Goal: Transaction & Acquisition: Book appointment/travel/reservation

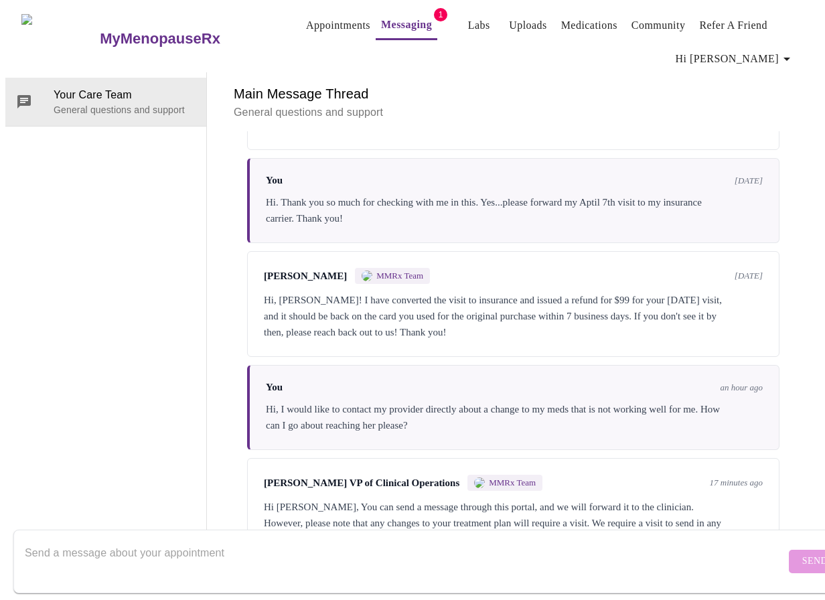
scroll to position [310, 0]
click at [391, 540] on textarea "Send a message about your appointment" at bounding box center [405, 561] width 761 height 43
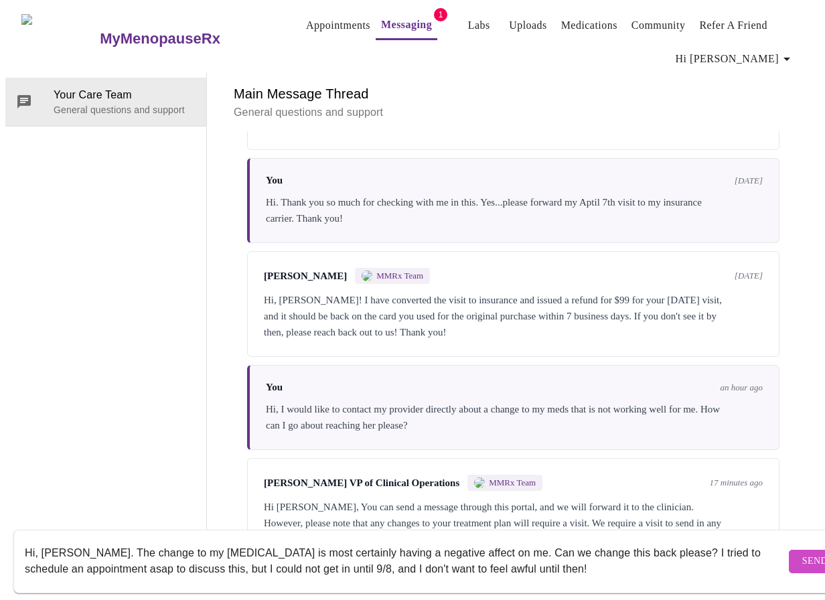
click at [545, 553] on textarea "Hi, [PERSON_NAME]. The change to my [MEDICAL_DATA] is most certainly having a n…" at bounding box center [405, 561] width 761 height 43
type textarea "Hi, [PERSON_NAME]. The change to my [MEDICAL_DATA] is most certainly having a n…"
click at [803, 553] on span "Send" at bounding box center [815, 561] width 25 height 17
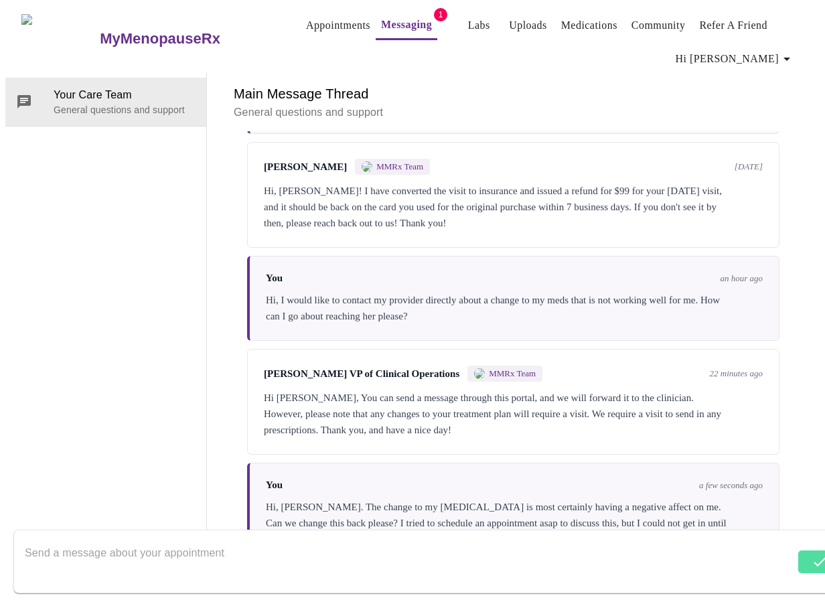
scroll to position [423, 0]
click at [343, 547] on textarea "Send a message about your appointment" at bounding box center [410, 561] width 770 height 43
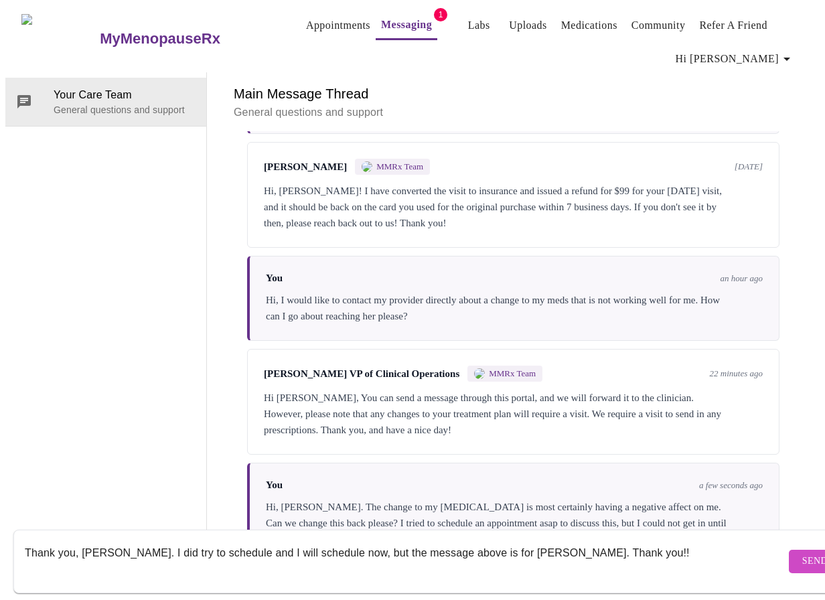
type textarea "Thank you, [PERSON_NAME]. I did try to schedule and I will schedule now, but th…"
click at [791, 550] on button "Send" at bounding box center [815, 561] width 52 height 23
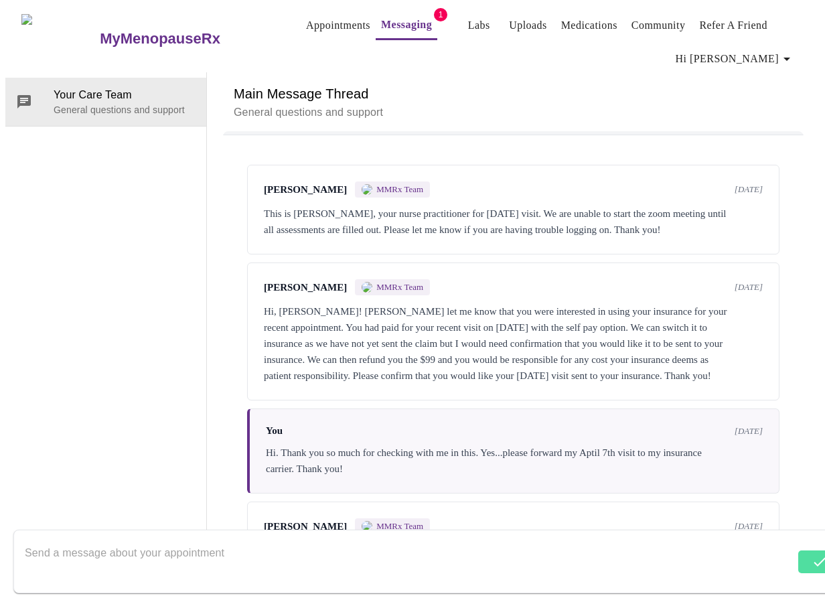
scroll to position [0, 0]
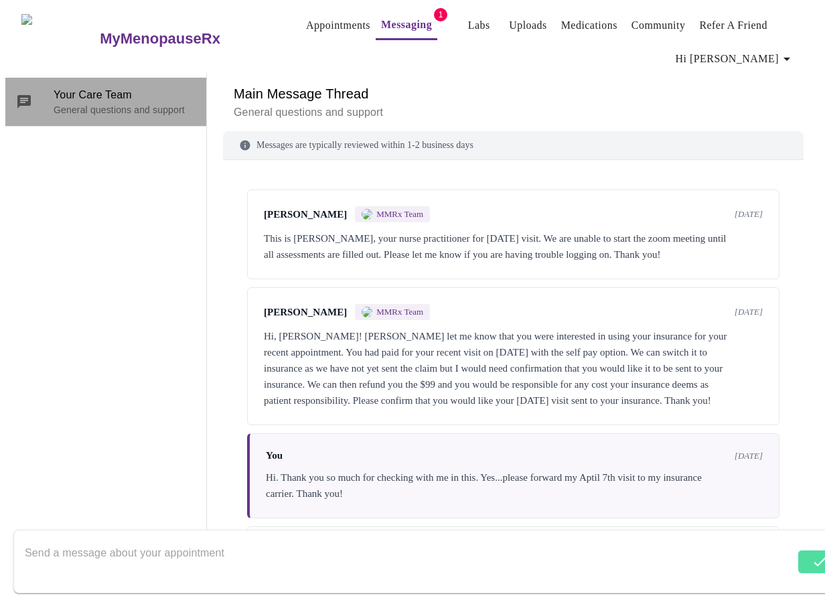
click at [54, 87] on span "Your Care Team" at bounding box center [125, 95] width 142 height 16
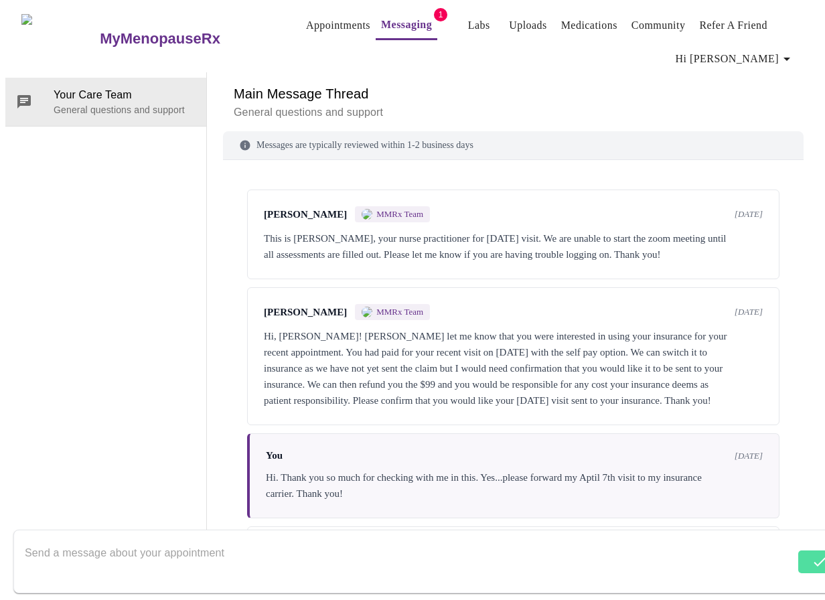
drag, startPoint x: 550, startPoint y: 45, endPoint x: 496, endPoint y: 5, distance: 67.5
click at [550, 105] on p "General questions and support" at bounding box center [513, 113] width 559 height 16
click at [661, 83] on h6 "Main Message Thread" at bounding box center [513, 93] width 559 height 21
click at [306, 17] on link "Appointments" at bounding box center [338, 25] width 64 height 19
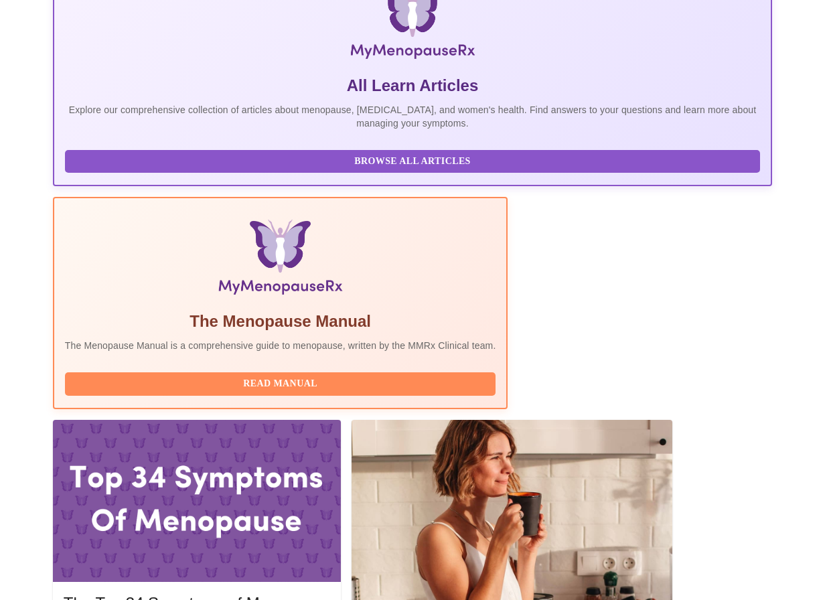
scroll to position [67, 0]
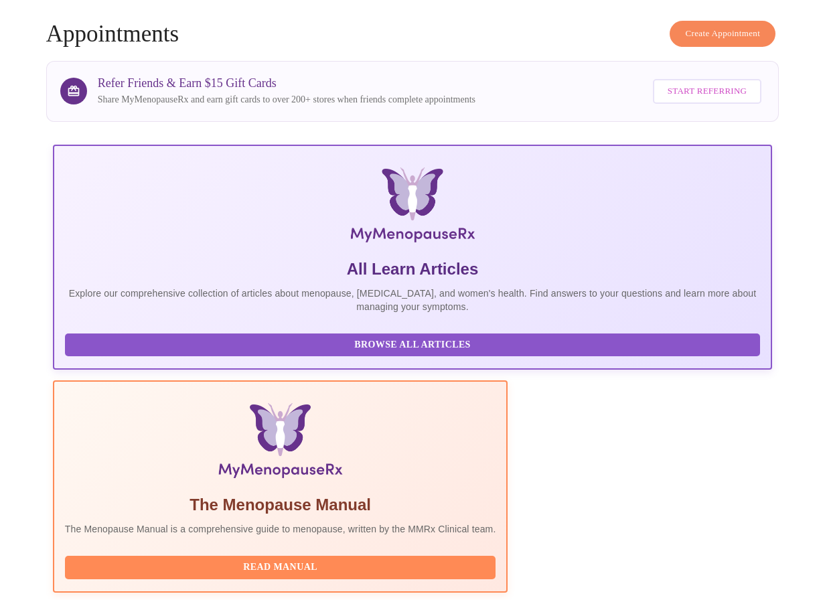
click at [708, 26] on span "Create Appointment" at bounding box center [722, 33] width 75 height 15
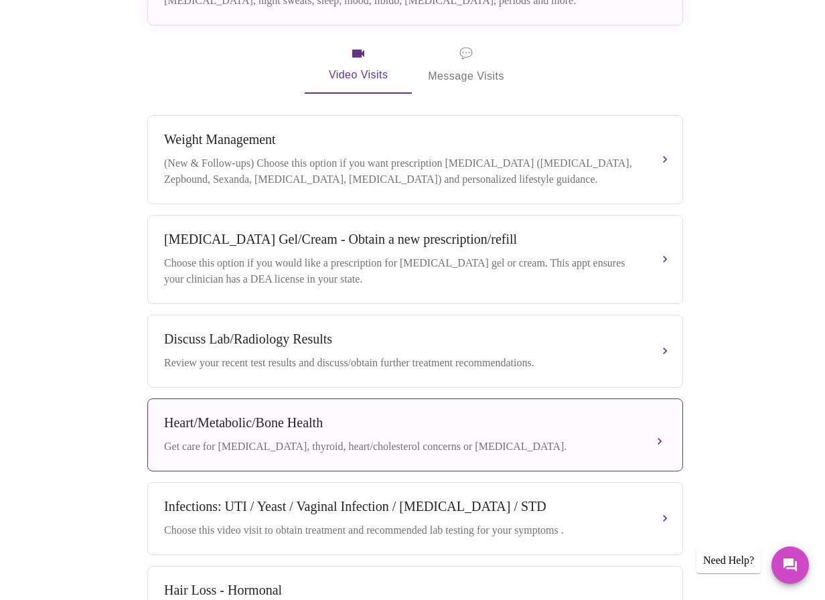
scroll to position [218, 0]
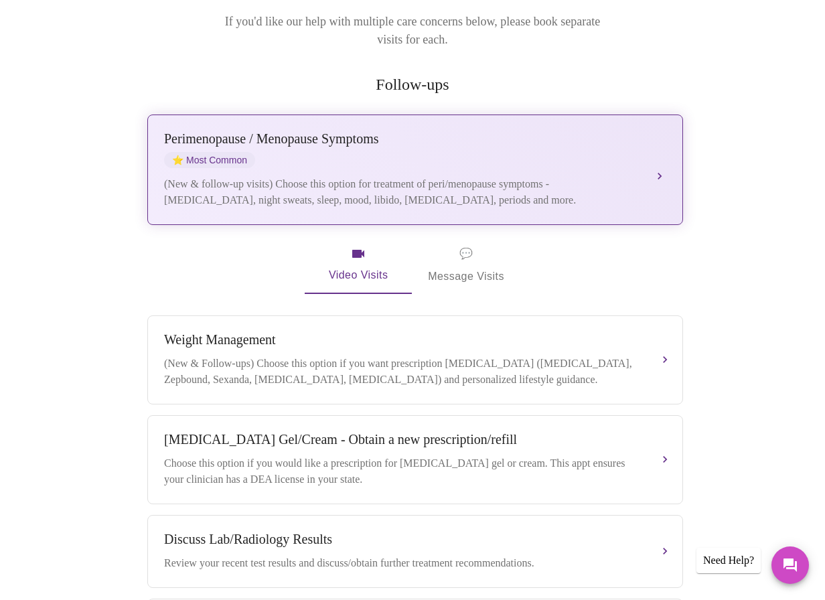
click at [435, 176] on div "(New & follow-up visits) Choose this option for treatment of peri/menopause sym…" at bounding box center [402, 192] width 476 height 32
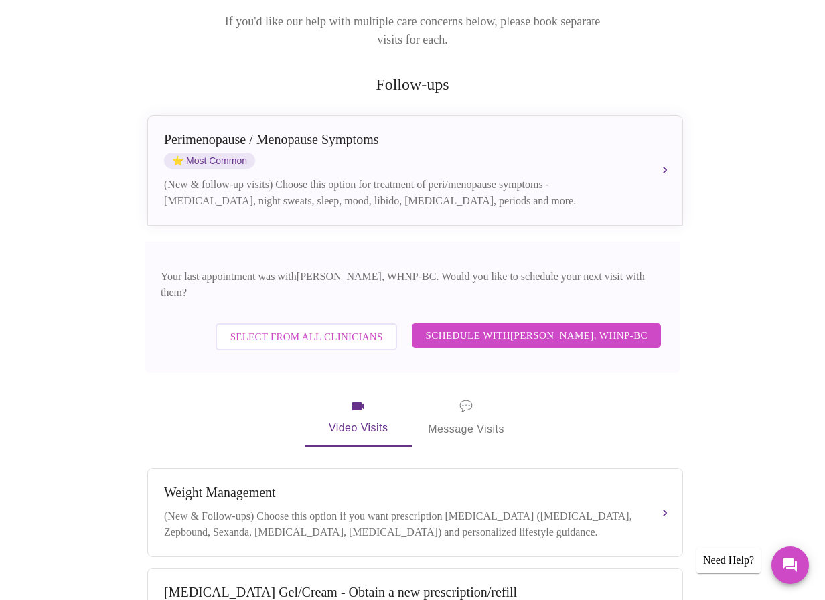
click at [372, 328] on span "Select from All Clinicians" at bounding box center [306, 336] width 153 height 17
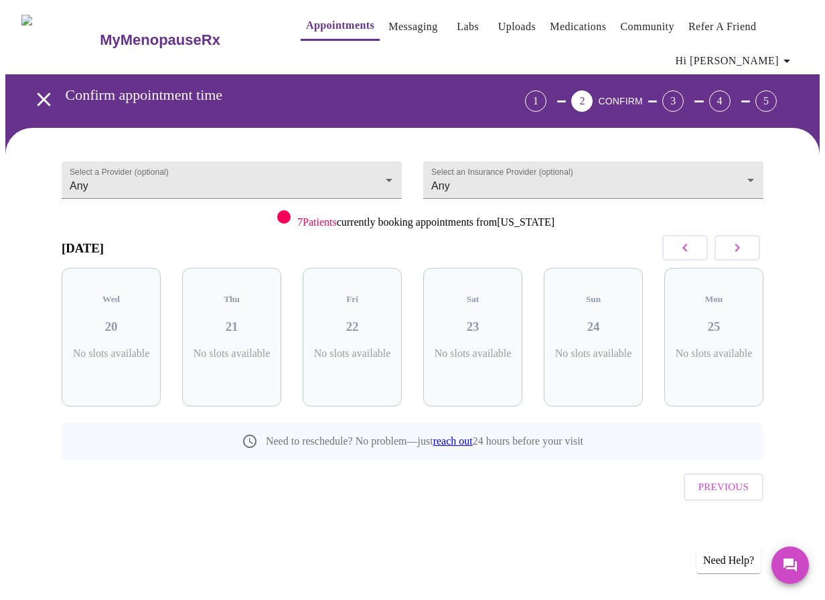
scroll to position [0, 0]
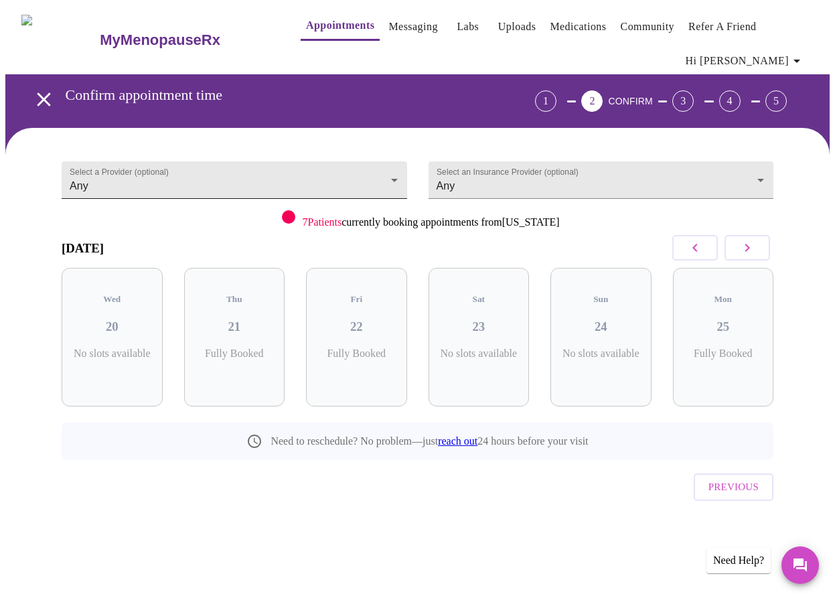
click at [276, 188] on body "MyMenopauseRx Appointments Messaging Labs Uploads Medications Community Refer a…" at bounding box center [417, 286] width 825 height 563
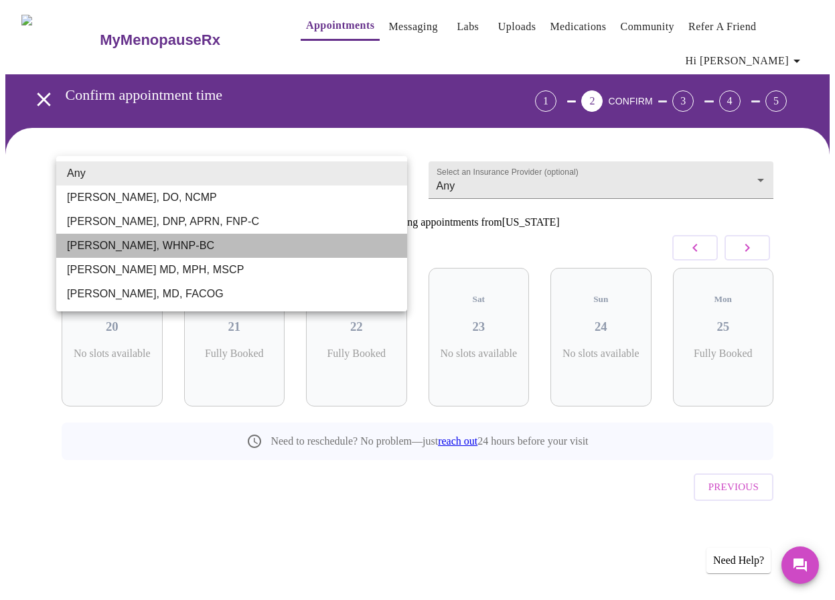
click at [215, 247] on li "[PERSON_NAME], WHNP-BC" at bounding box center [231, 246] width 351 height 24
type input "[PERSON_NAME], WHNP-BC"
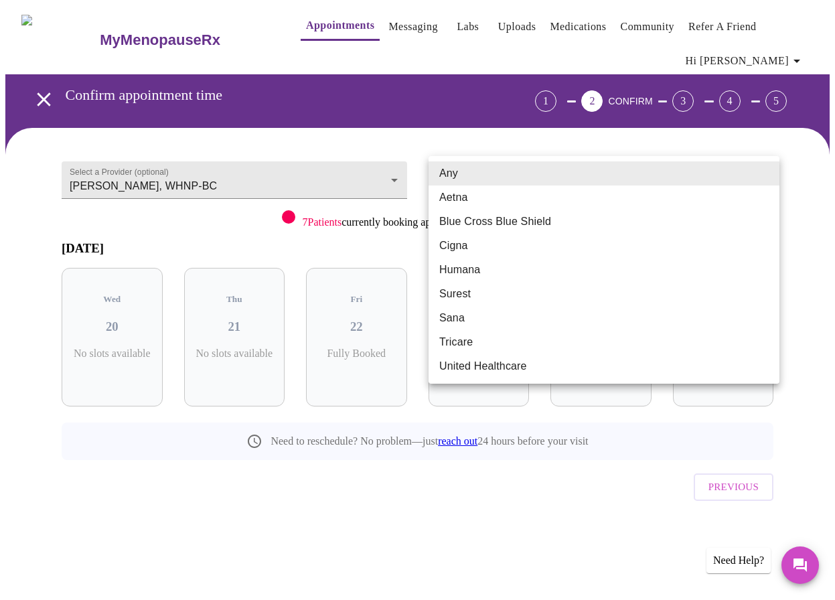
click at [673, 191] on body "MyMenopauseRx Appointments Messaging Labs Uploads Medications Community Refer a…" at bounding box center [417, 286] width 825 height 563
click at [530, 245] on li "Cigna" at bounding box center [604, 246] width 351 height 24
type input "Cigna"
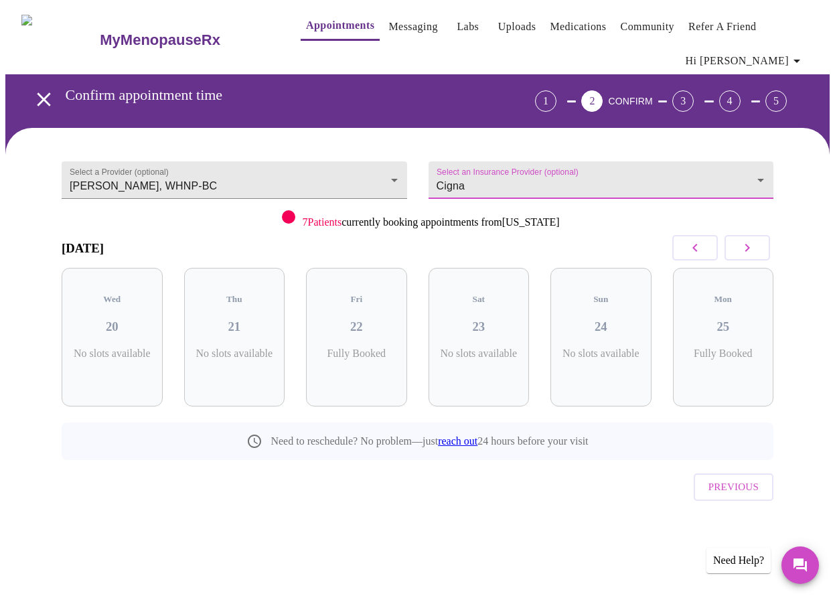
click at [761, 249] on button "button" at bounding box center [748, 247] width 46 height 25
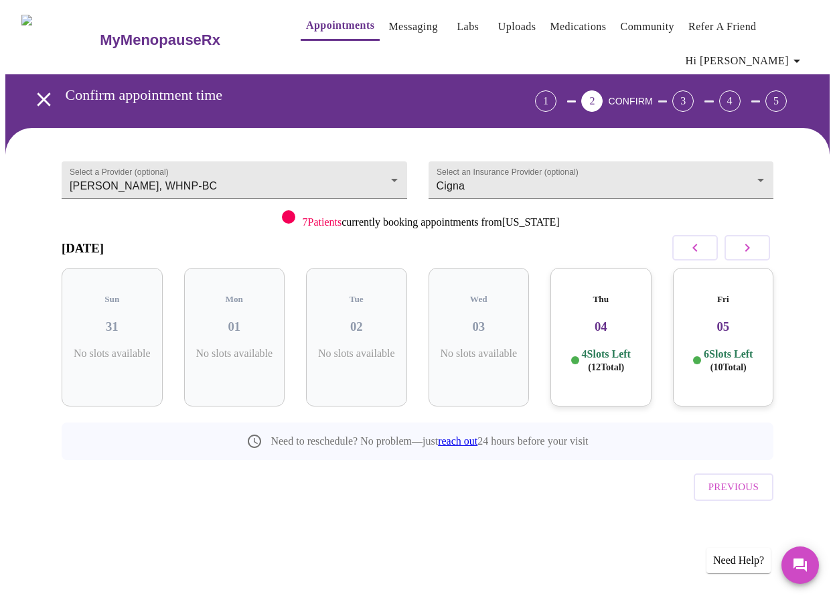
click at [761, 249] on button "button" at bounding box center [748, 247] width 46 height 25
click at [696, 249] on icon "button" at bounding box center [695, 248] width 16 height 16
click at [616, 320] on h3 "04" at bounding box center [601, 327] width 80 height 15
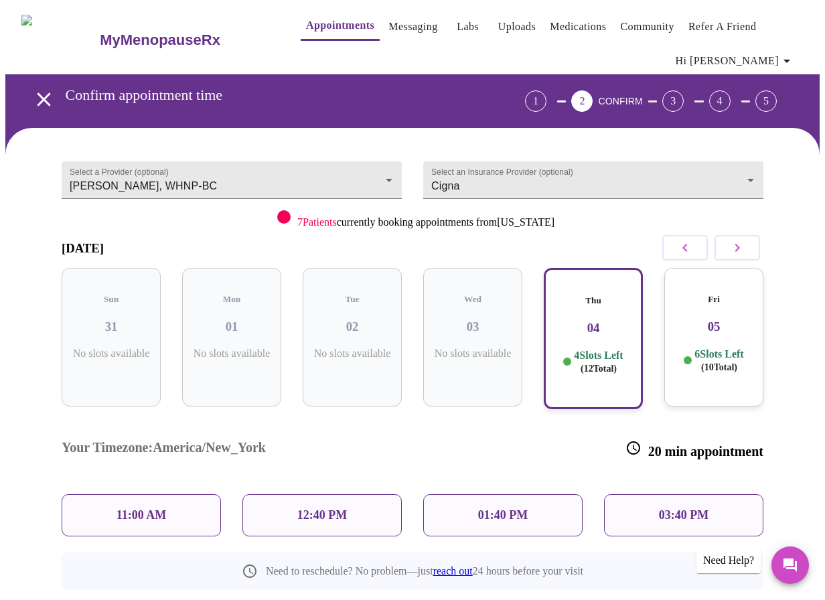
click at [510, 508] on p "01:40 PM" at bounding box center [503, 515] width 50 height 14
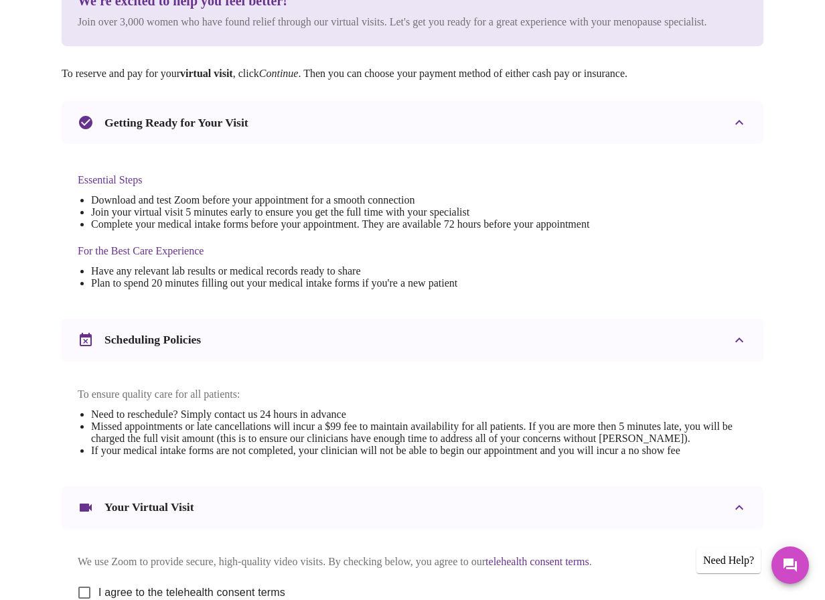
scroll to position [402, 0]
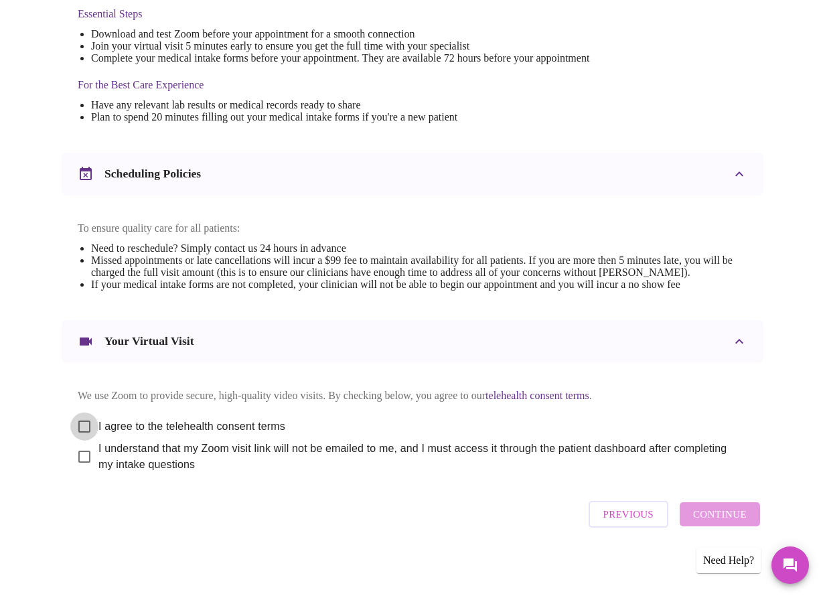
drag, startPoint x: 80, startPoint y: 426, endPoint x: 82, endPoint y: 461, distance: 34.9
click at [80, 426] on input "I agree to the telehealth consent terms" at bounding box center [84, 427] width 28 height 28
checkbox input "true"
click at [82, 469] on input "I understand that my Zoom visit link will not be emailed to me, and I must acce…" at bounding box center [84, 457] width 28 height 28
checkbox input "true"
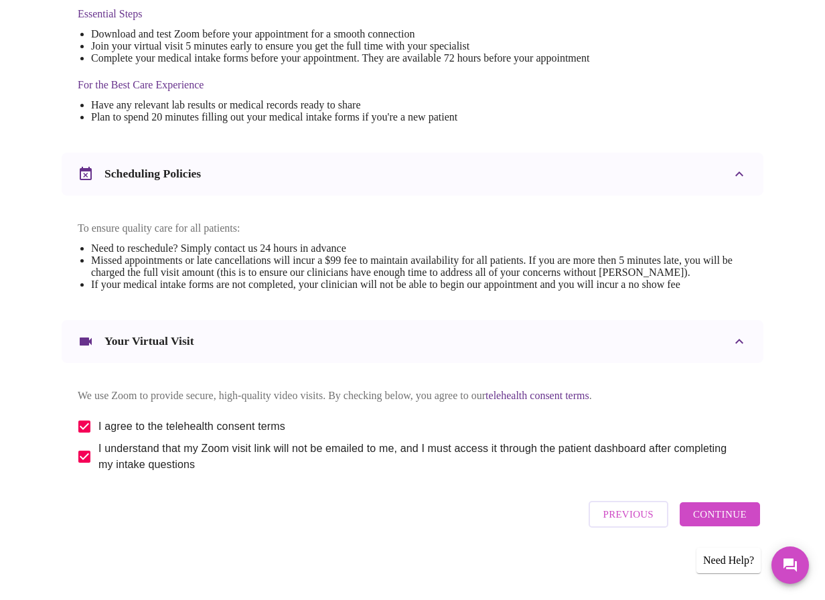
click at [726, 521] on span "Continue" at bounding box center [720, 514] width 54 height 17
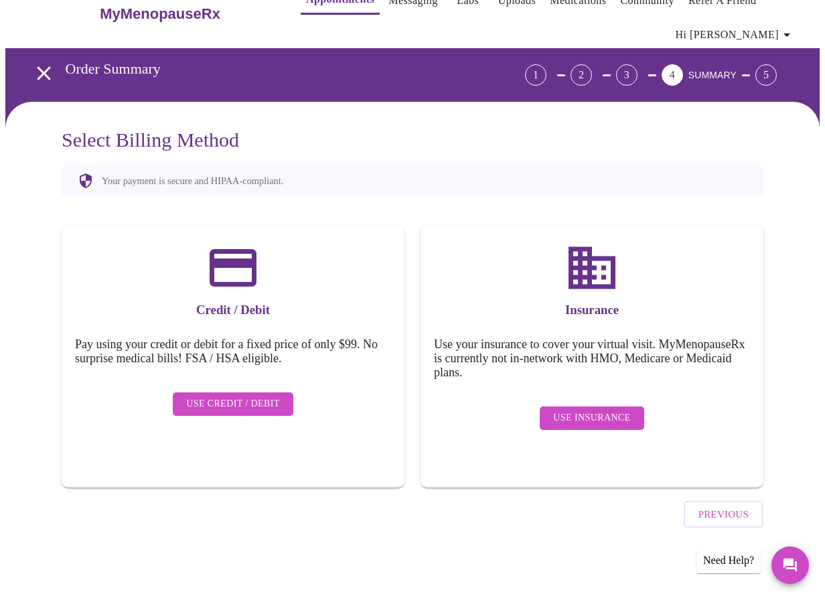
scroll to position [0, 0]
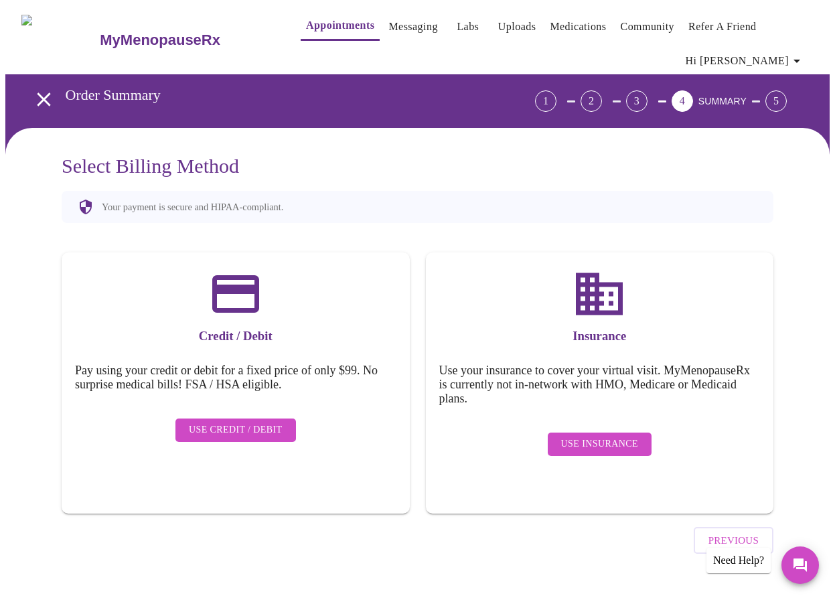
click at [601, 436] on span "Use Insurance" at bounding box center [599, 444] width 77 height 17
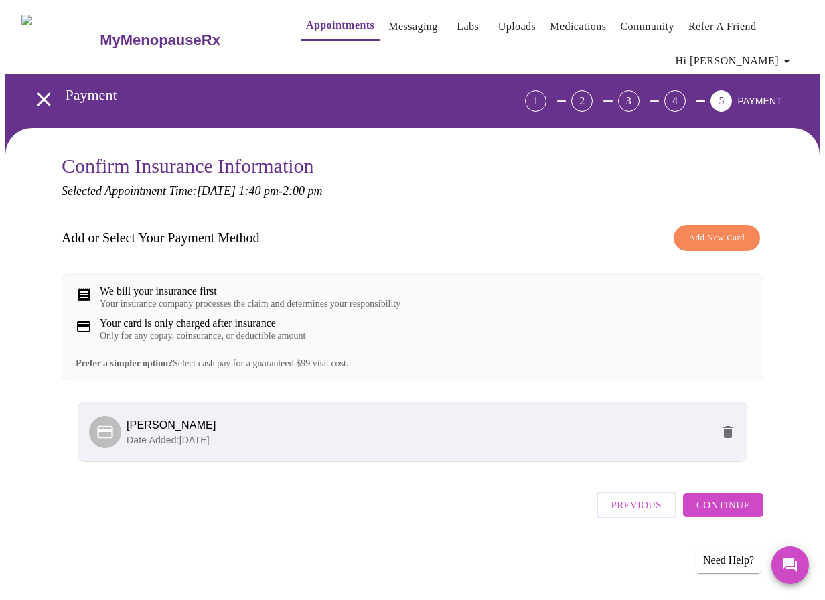
scroll to position [2, 0]
click at [736, 514] on span "Continue" at bounding box center [724, 504] width 54 height 17
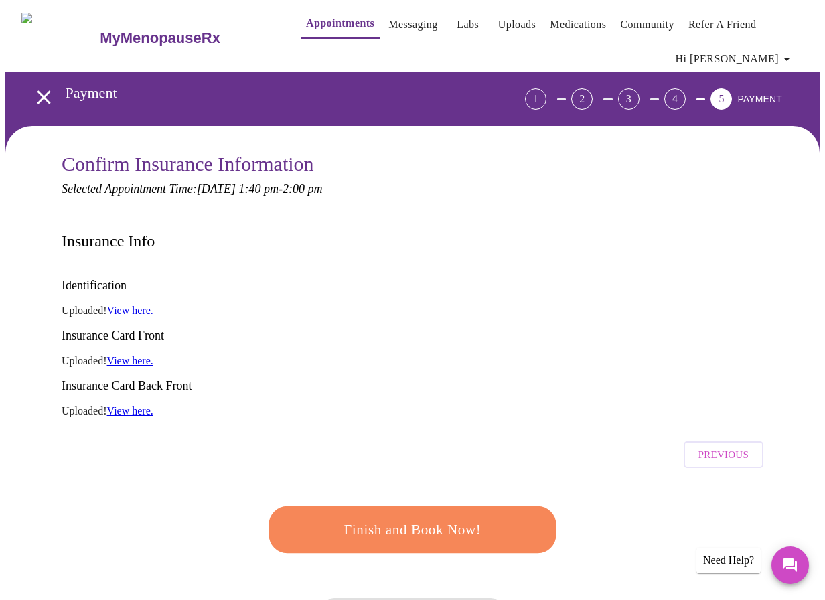
click at [414, 518] on span "Finish and Book Now!" at bounding box center [413, 530] width 248 height 25
